Goal: Task Accomplishment & Management: Use online tool/utility

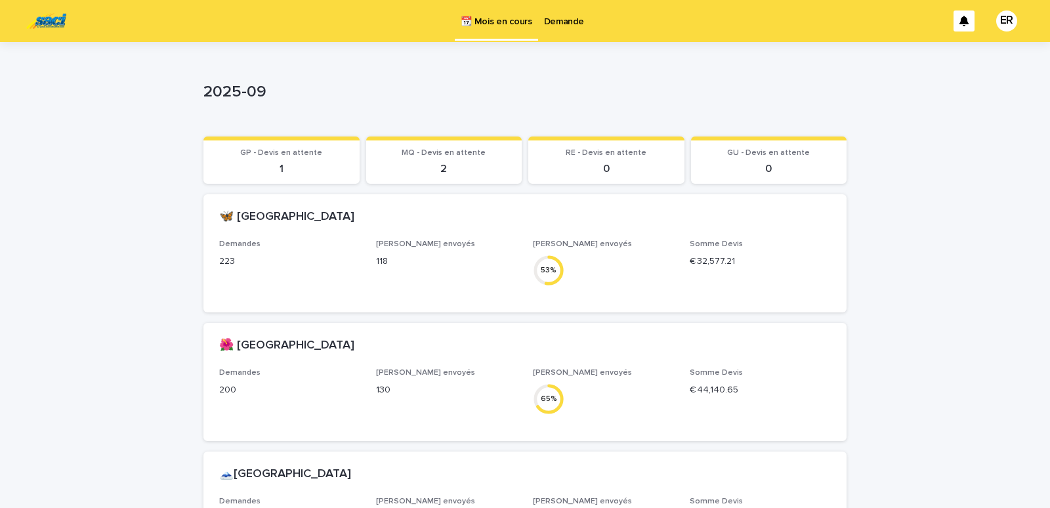
click at [564, 19] on p "Demande" at bounding box center [564, 14] width 40 height 28
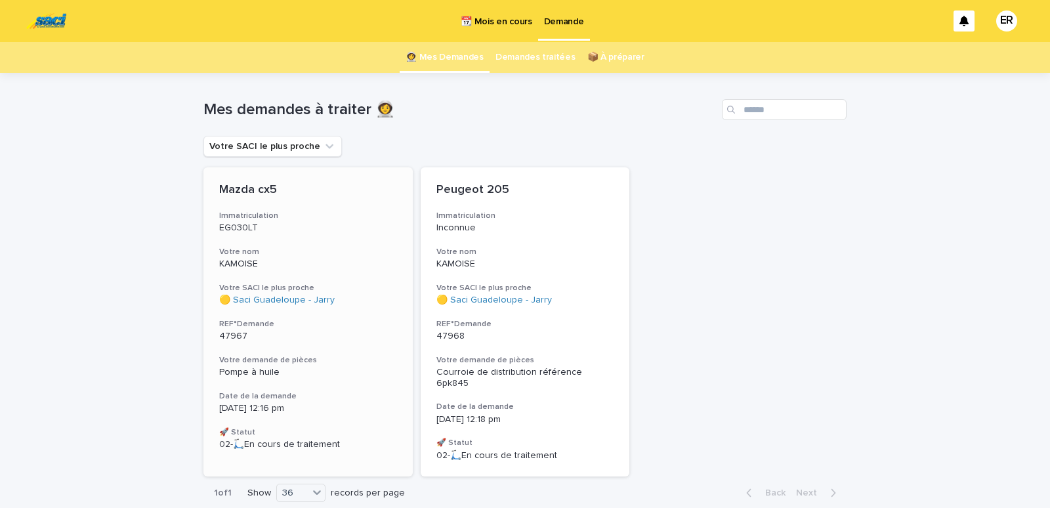
click at [283, 254] on h3 "Votre nom" at bounding box center [308, 252] width 178 height 10
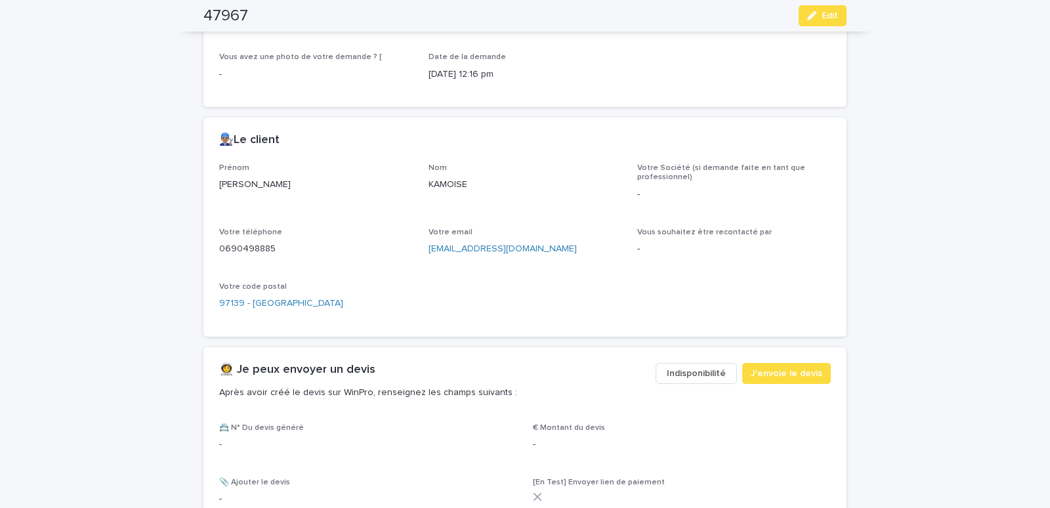
scroll to position [453, 0]
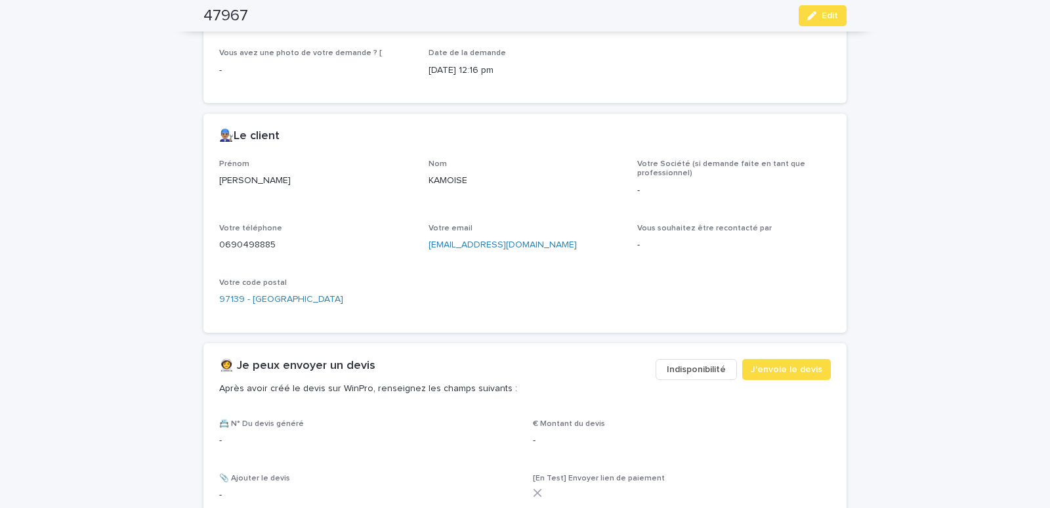
click at [681, 367] on span "Indisponibilité" at bounding box center [696, 369] width 59 height 13
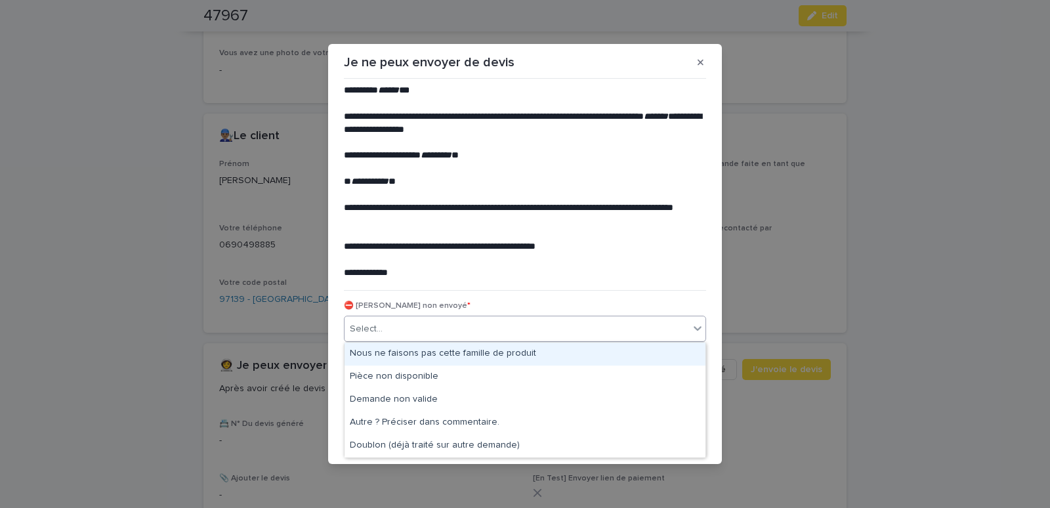
click at [490, 325] on div "Select..." at bounding box center [517, 329] width 345 height 22
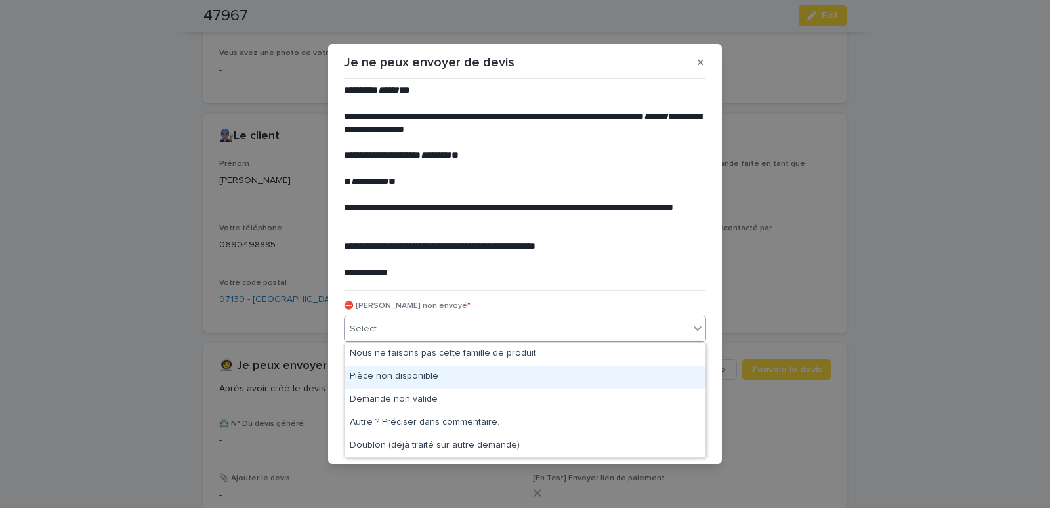
click at [412, 369] on div "Pièce non disponible" at bounding box center [525, 377] width 361 height 23
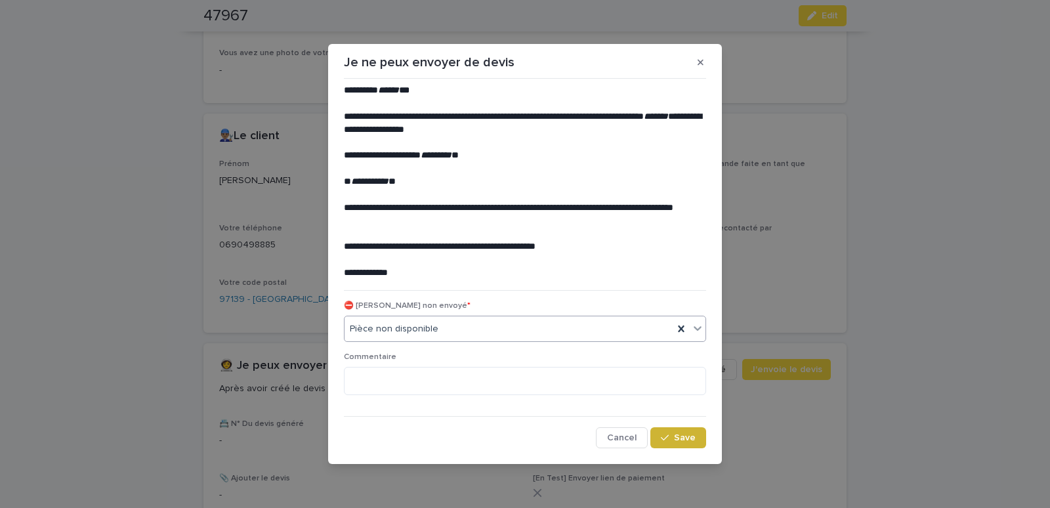
click at [657, 429] on button "Save" at bounding box center [678, 437] width 56 height 21
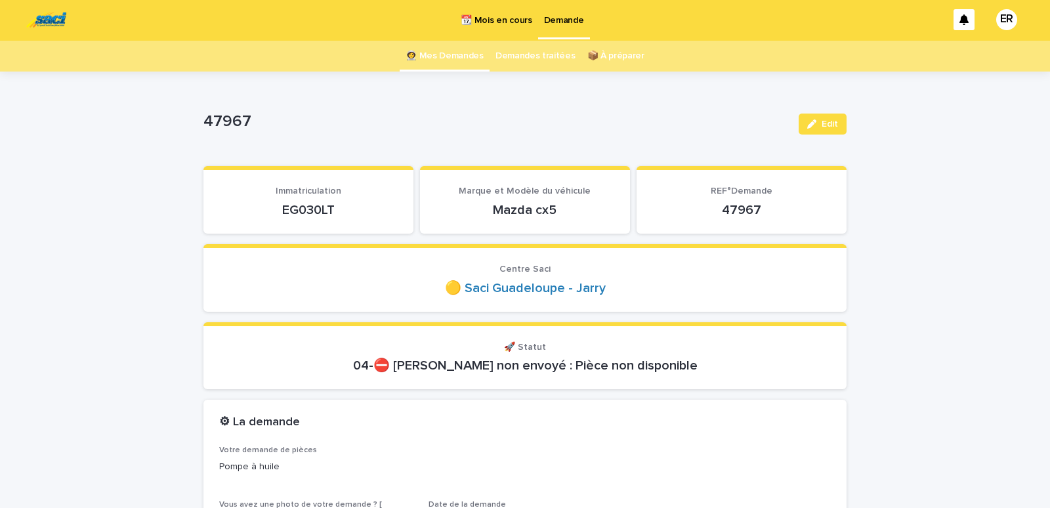
scroll to position [0, 0]
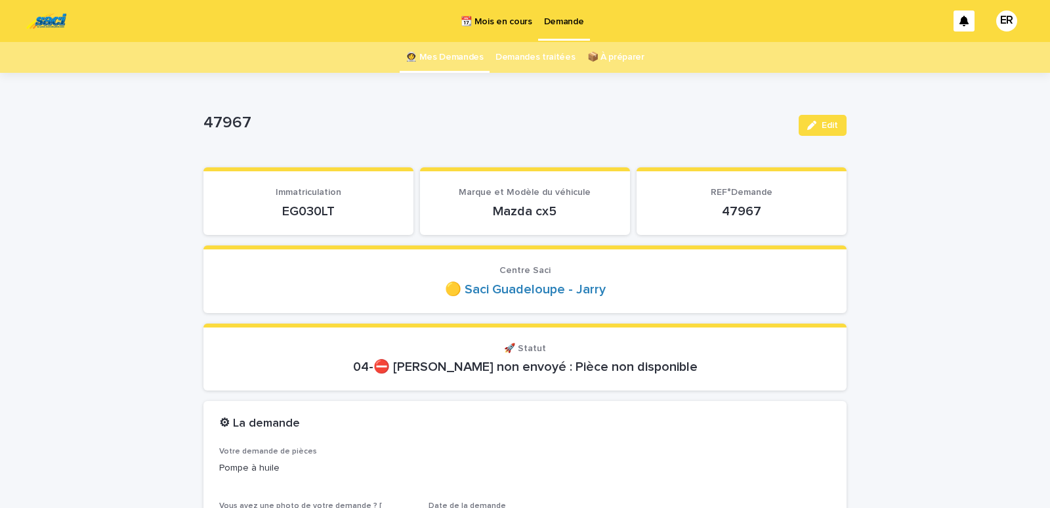
click at [443, 60] on link "👩‍🚀 Mes Demandes" at bounding box center [445, 57] width 78 height 31
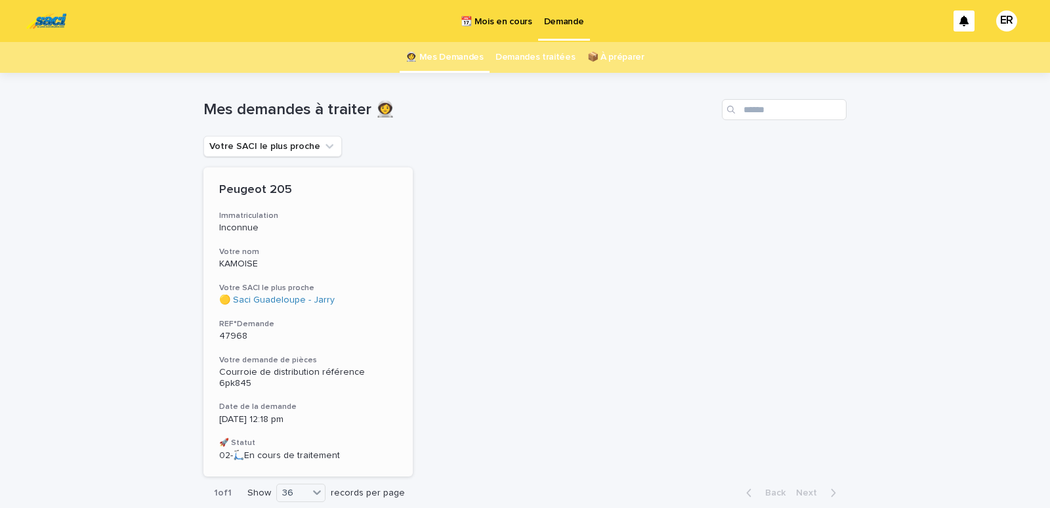
click at [283, 241] on div "Peugeot 205 Immatriculation Inconnue Votre nom KAMOISE Votre SACI le plus proch…" at bounding box center [307, 321] width 209 height 309
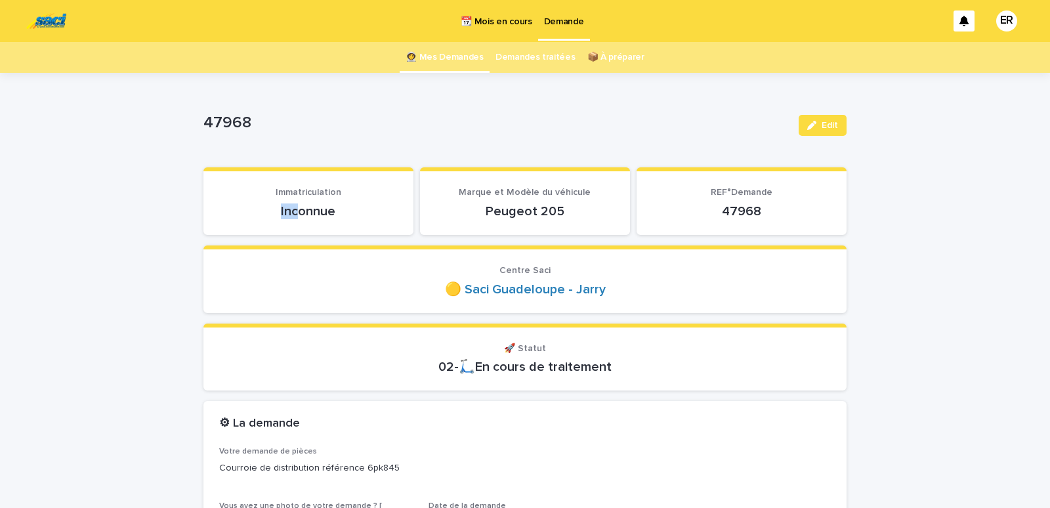
drag, startPoint x: 264, startPoint y: 206, endPoint x: 296, endPoint y: 210, distance: 32.4
click at [296, 210] on p "Inconnue" at bounding box center [308, 211] width 178 height 16
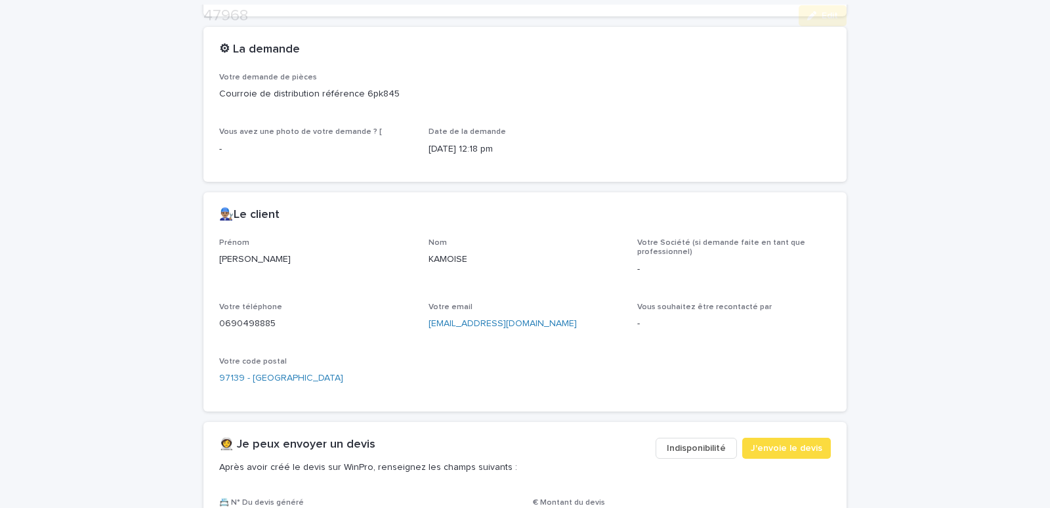
scroll to position [390, 0]
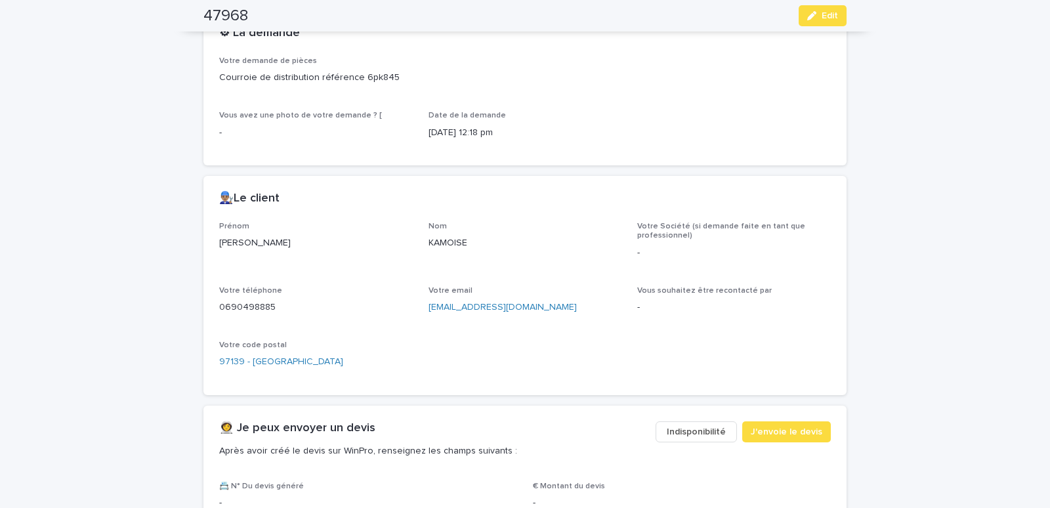
click at [682, 432] on span "Indisponibilité" at bounding box center [696, 431] width 59 height 13
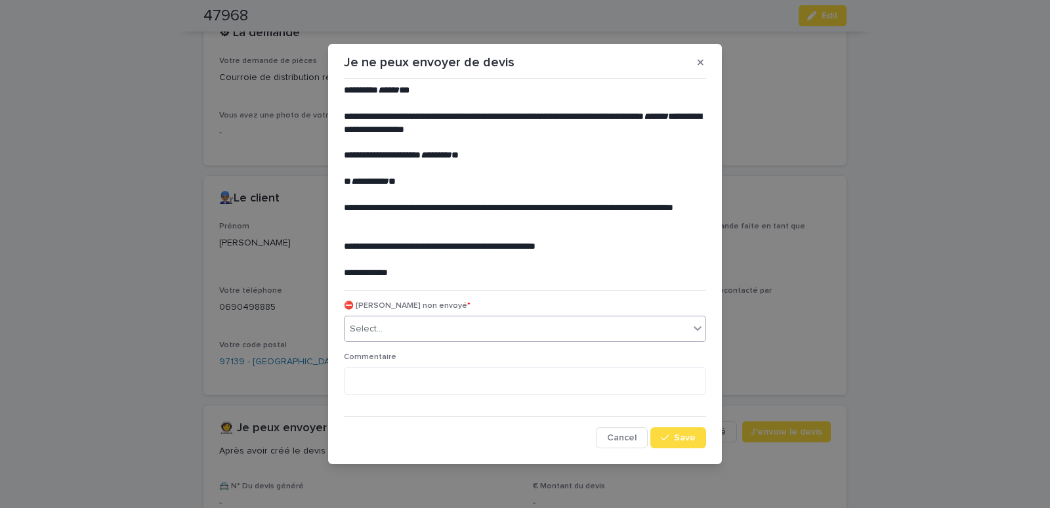
click at [383, 332] on div "Select..." at bounding box center [517, 329] width 345 height 22
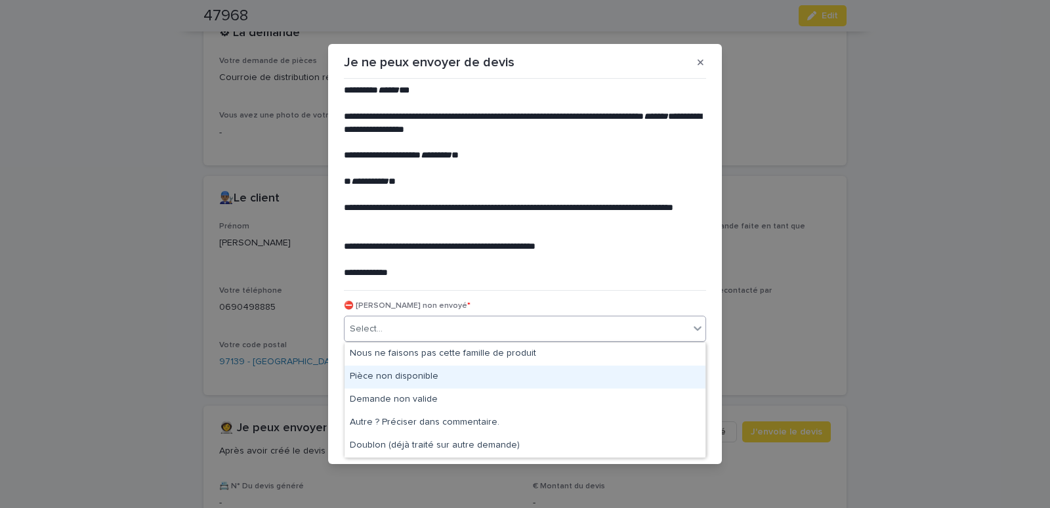
click at [376, 379] on div "Pièce non disponible" at bounding box center [525, 377] width 361 height 23
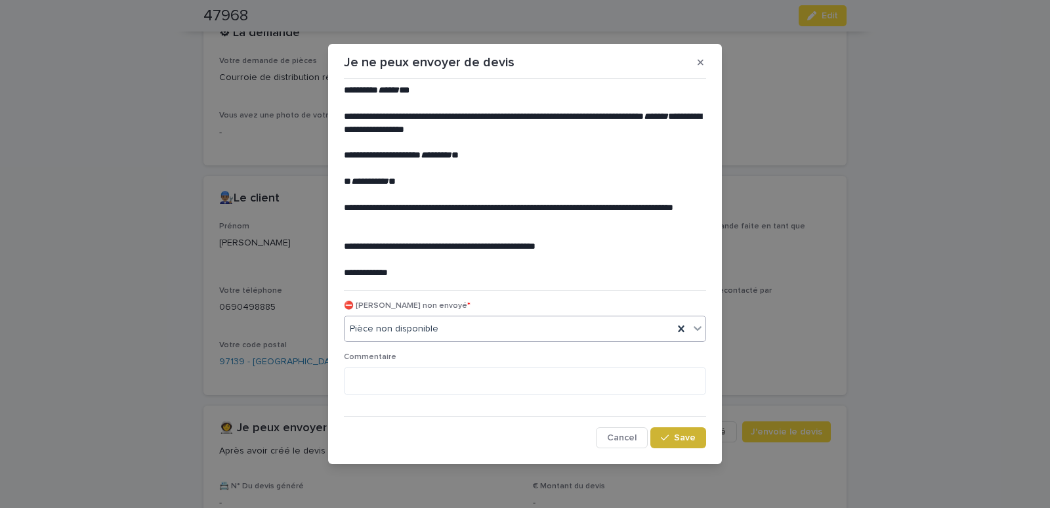
click at [698, 438] on button "Save" at bounding box center [678, 437] width 56 height 21
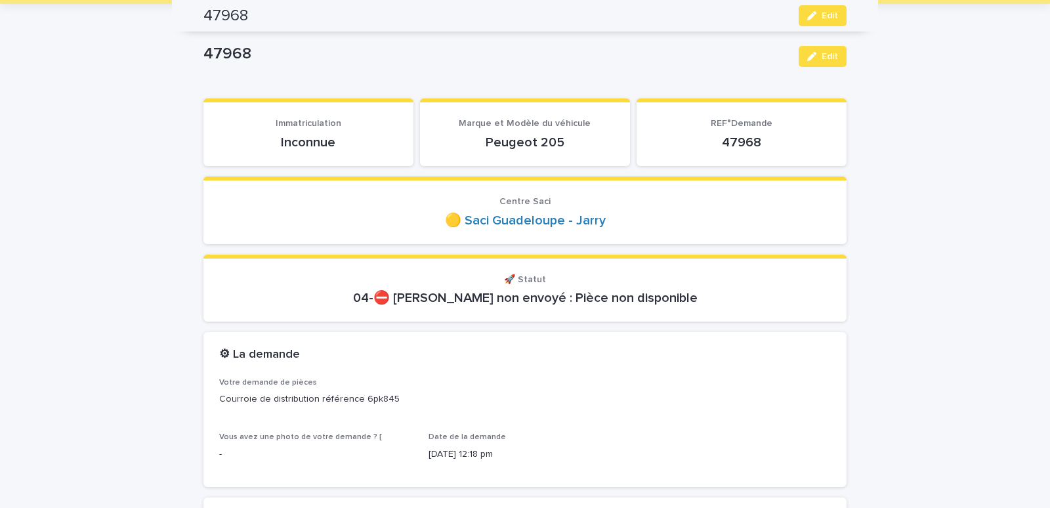
scroll to position [1, 0]
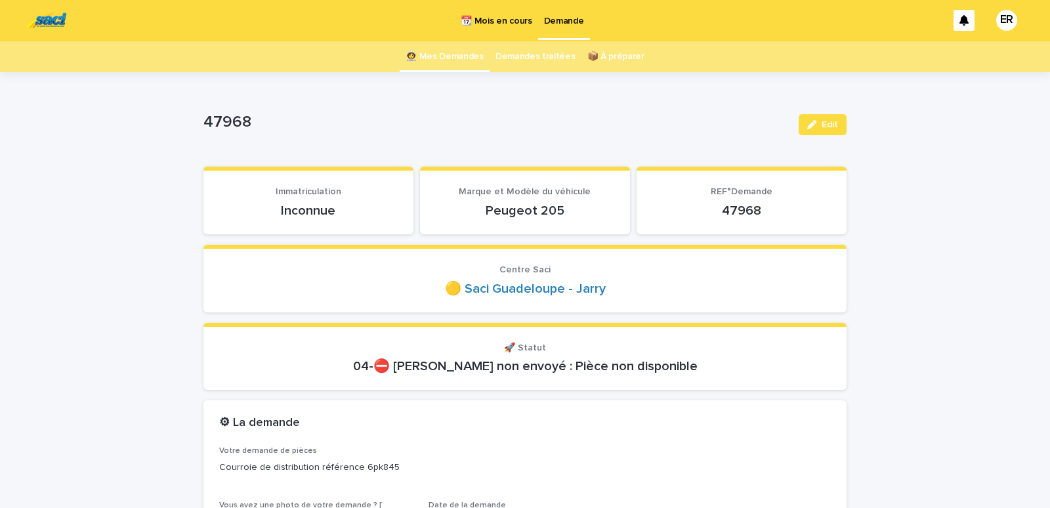
click at [448, 53] on link "👩‍🚀 Mes Demandes" at bounding box center [445, 56] width 78 height 31
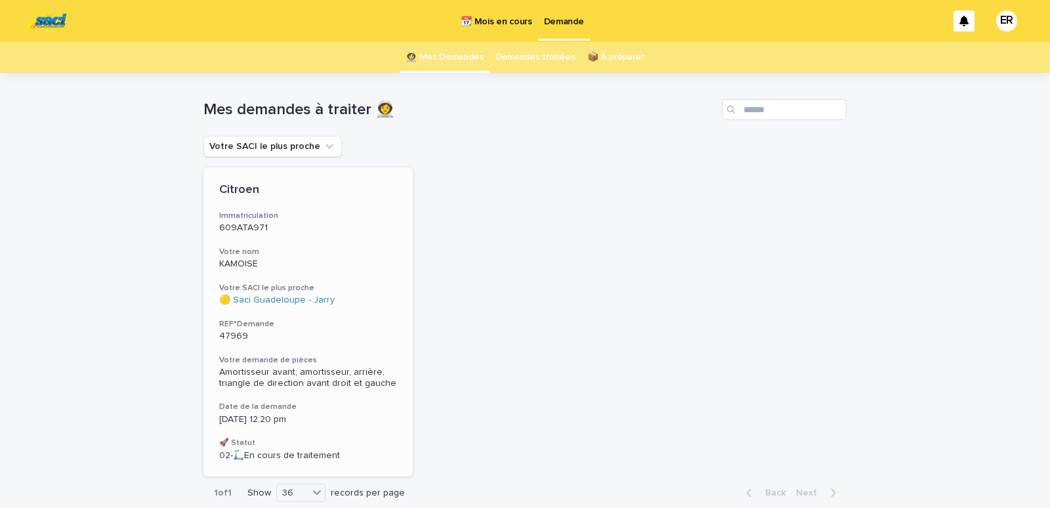
click at [268, 242] on div "Citroen Immatriculation 609ATA971 Votre nom KAMOISE Votre SACI le plus proche 🟡…" at bounding box center [307, 321] width 209 height 309
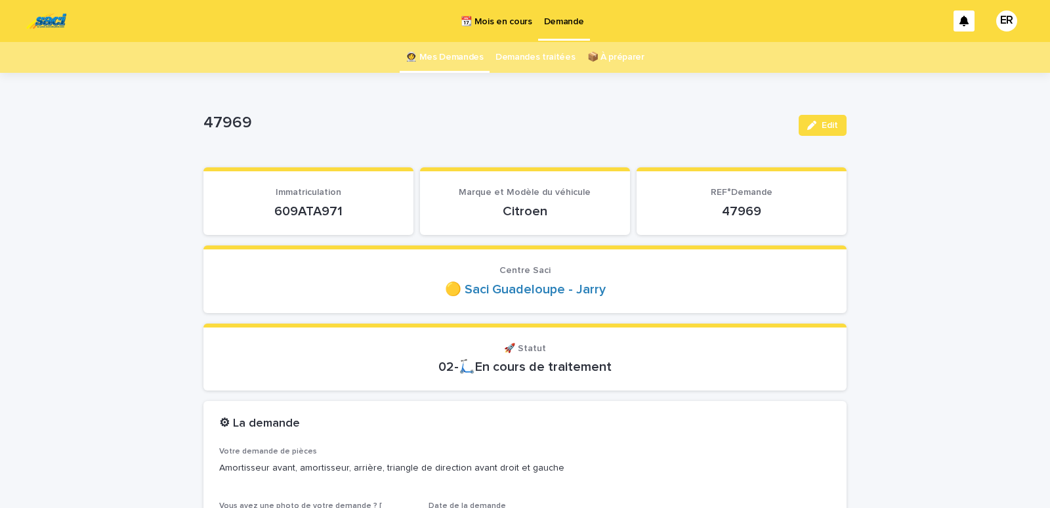
scroll to position [56, 0]
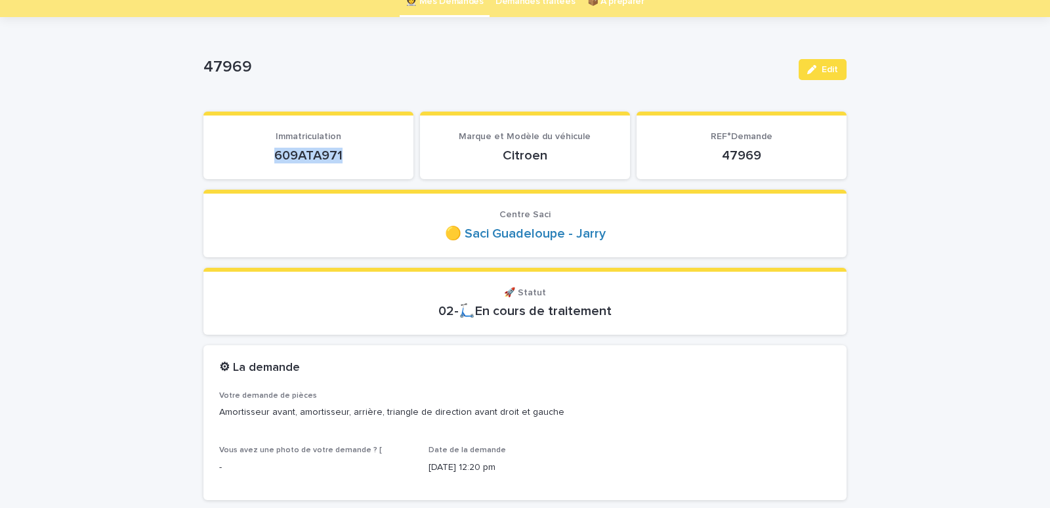
drag, startPoint x: 264, startPoint y: 150, endPoint x: 369, endPoint y: 159, distance: 106.1
click at [369, 159] on p "609ATA971" at bounding box center [308, 156] width 178 height 16
copy p "609ATA971"
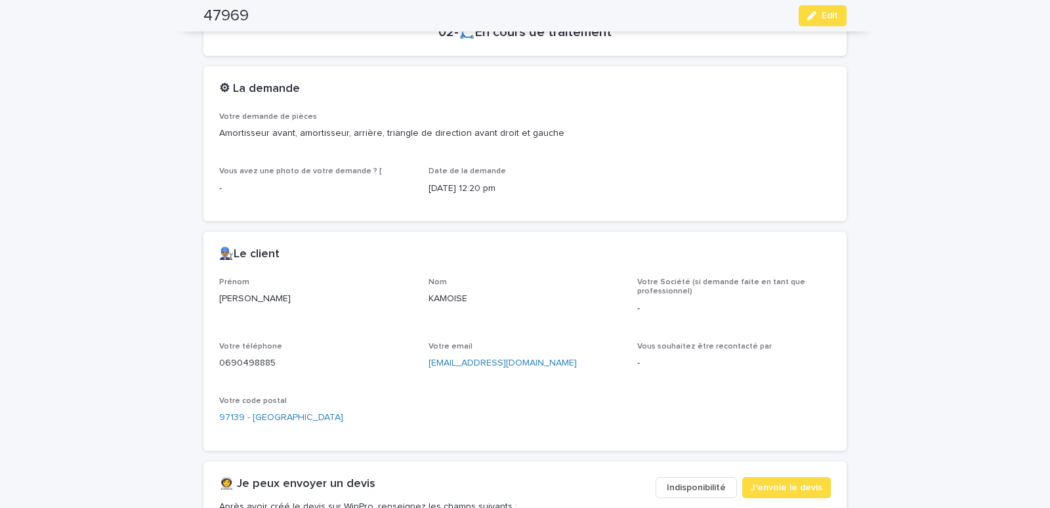
scroll to position [502, 0]
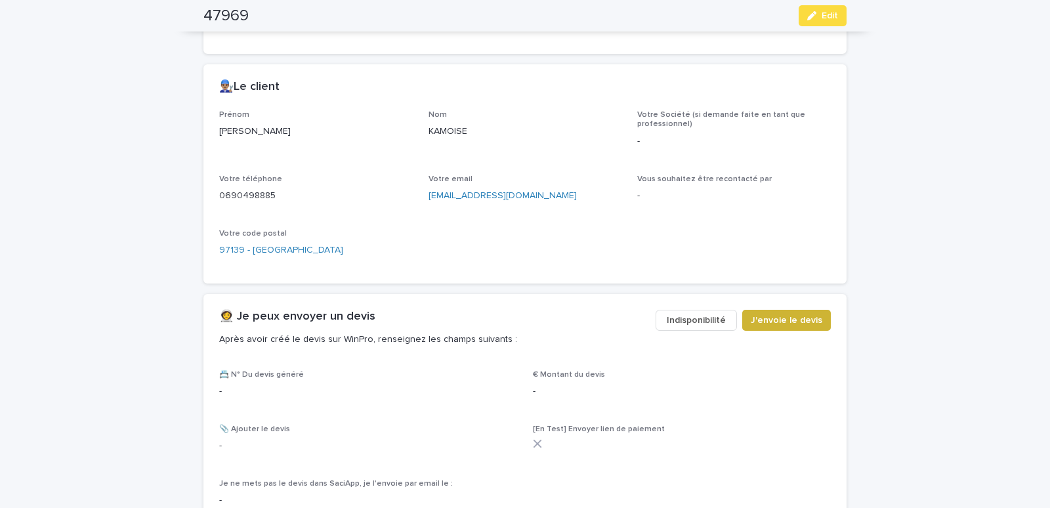
click at [801, 322] on span "J'envoie le devis" at bounding box center [787, 320] width 72 height 13
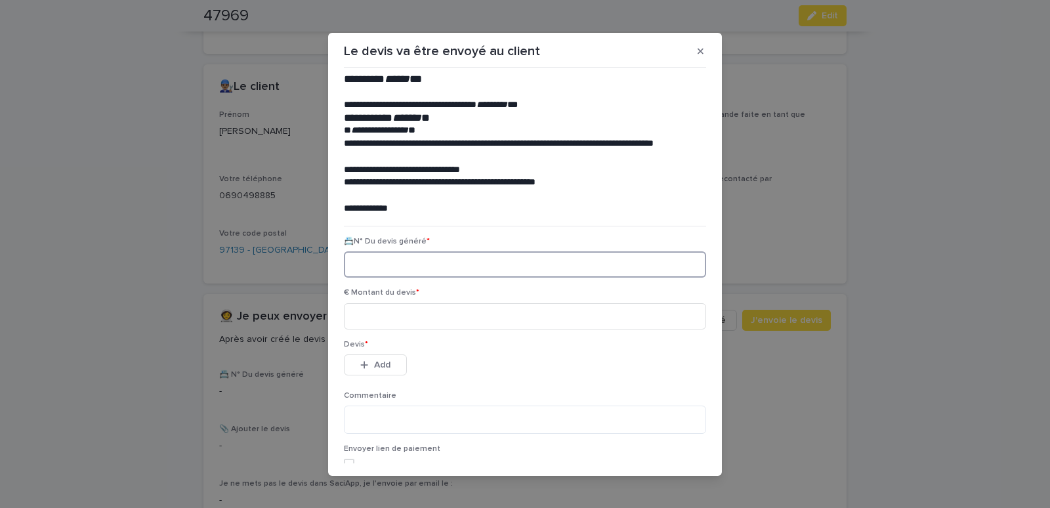
click at [422, 264] on input at bounding box center [525, 264] width 362 height 26
paste input "********"
type input "********"
click at [415, 310] on input at bounding box center [525, 316] width 362 height 26
type input "******"
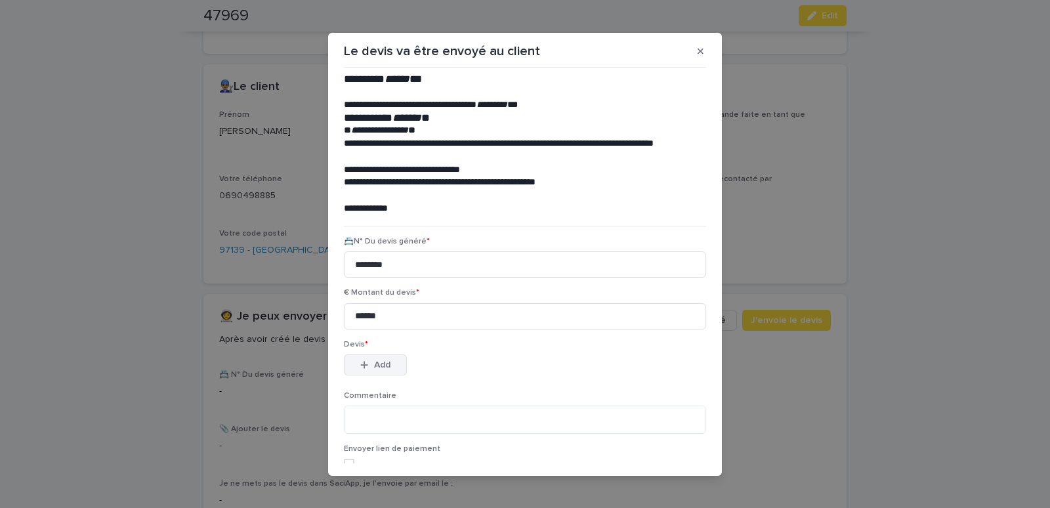
click at [366, 364] on div "button" at bounding box center [366, 364] width 13 height 9
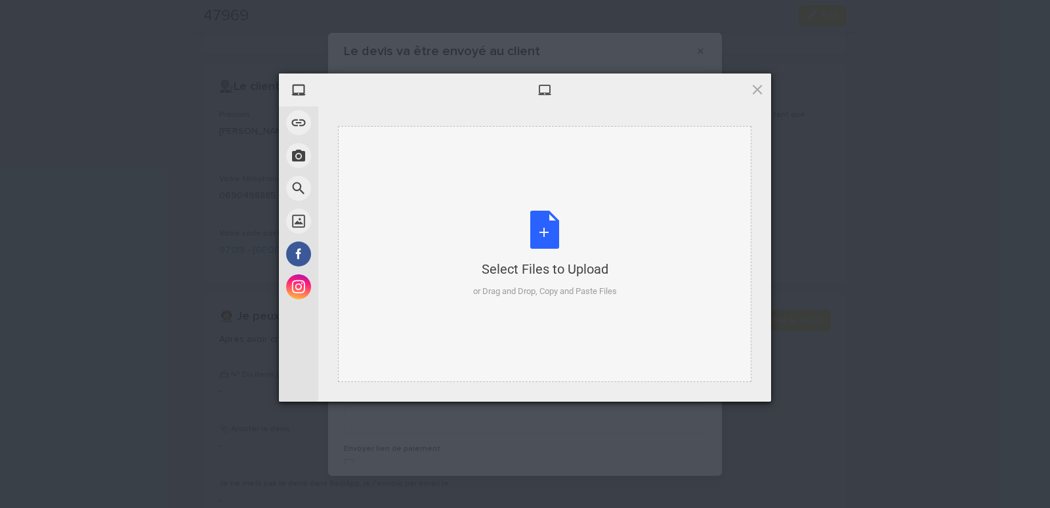
click at [384, 164] on div "Select Files to Upload or Drag and Drop, Copy and Paste Files" at bounding box center [544, 254] width 413 height 256
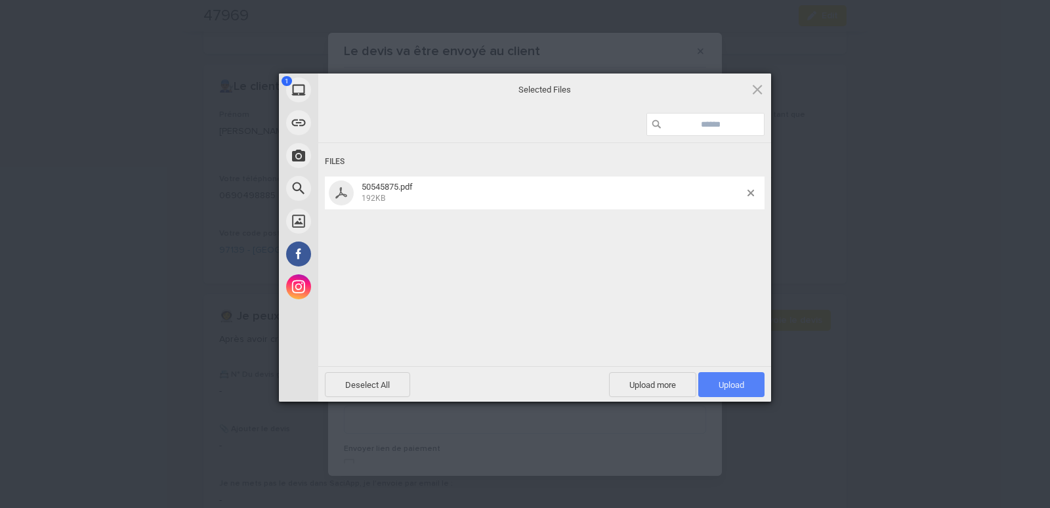
click at [741, 381] on span "Upload 1" at bounding box center [732, 385] width 26 height 10
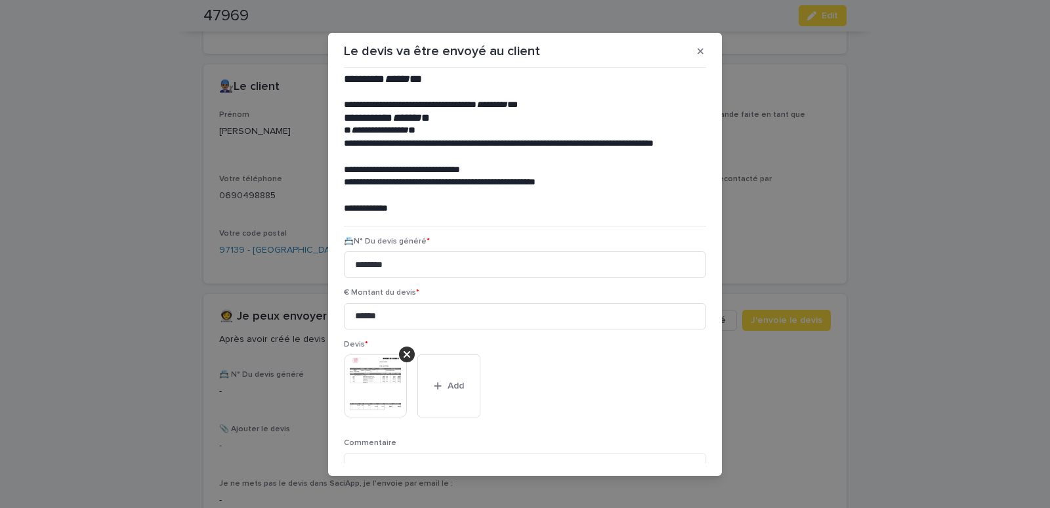
scroll to position [107, 0]
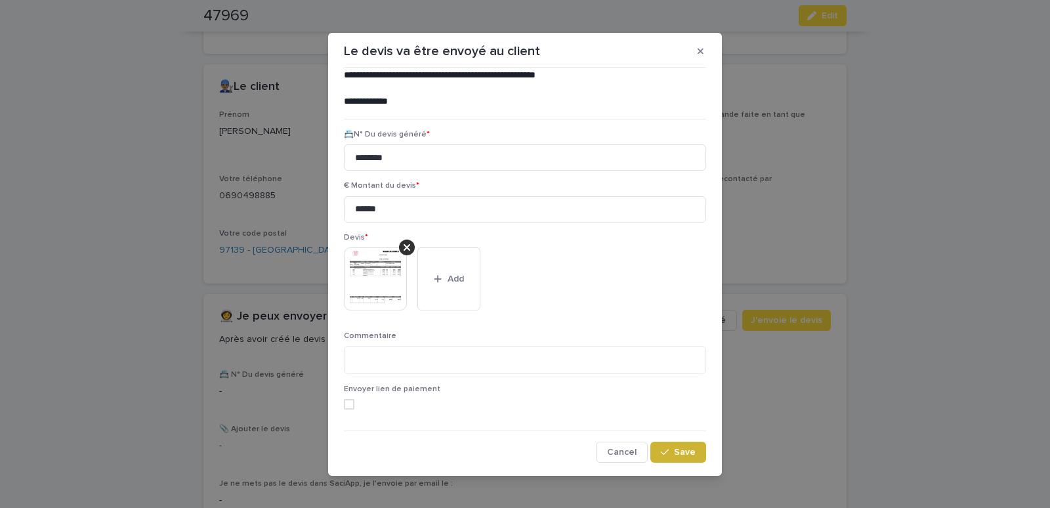
click at [678, 452] on span "Save" at bounding box center [685, 452] width 22 height 9
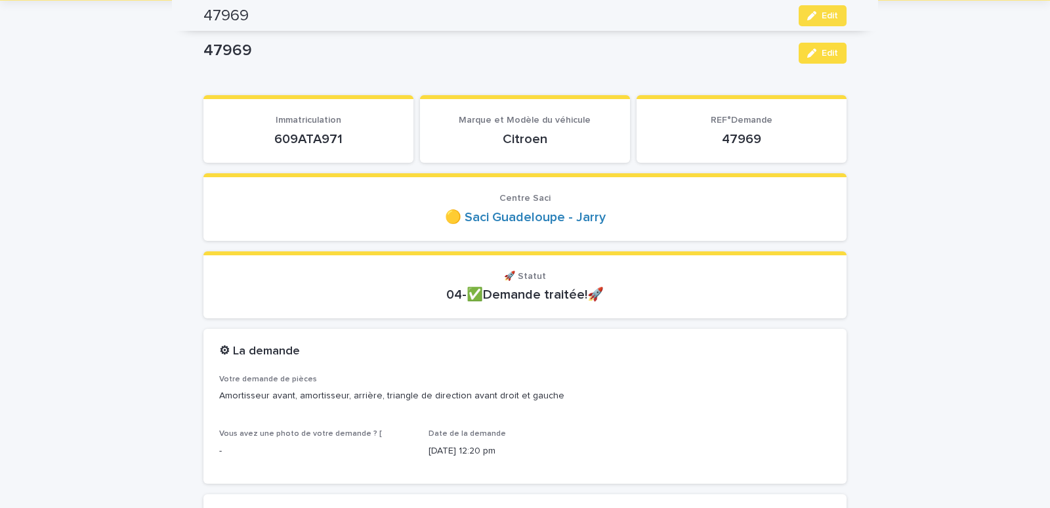
scroll to position [0, 0]
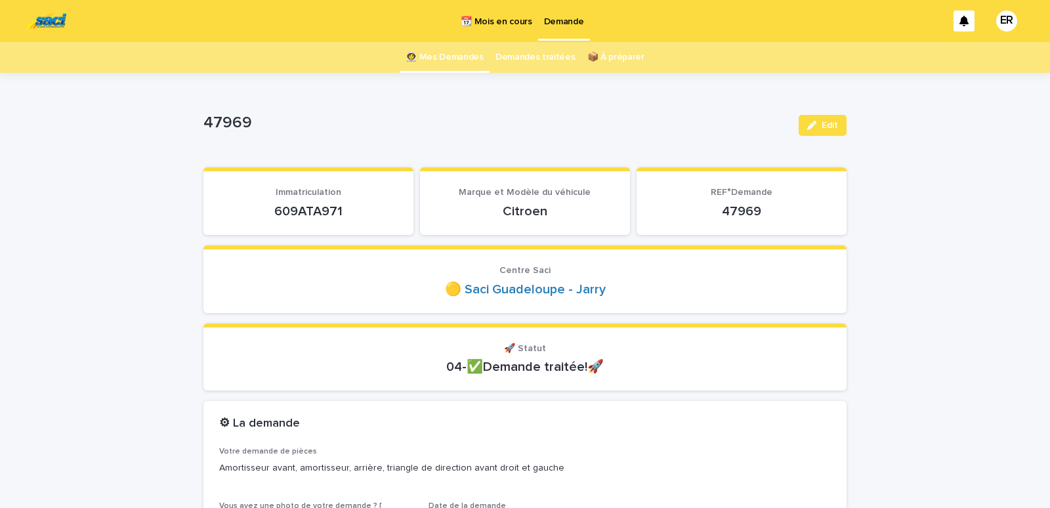
click at [438, 60] on link "👩‍🚀 Mes Demandes" at bounding box center [445, 57] width 78 height 31
